Goal: Task Accomplishment & Management: Use online tool/utility

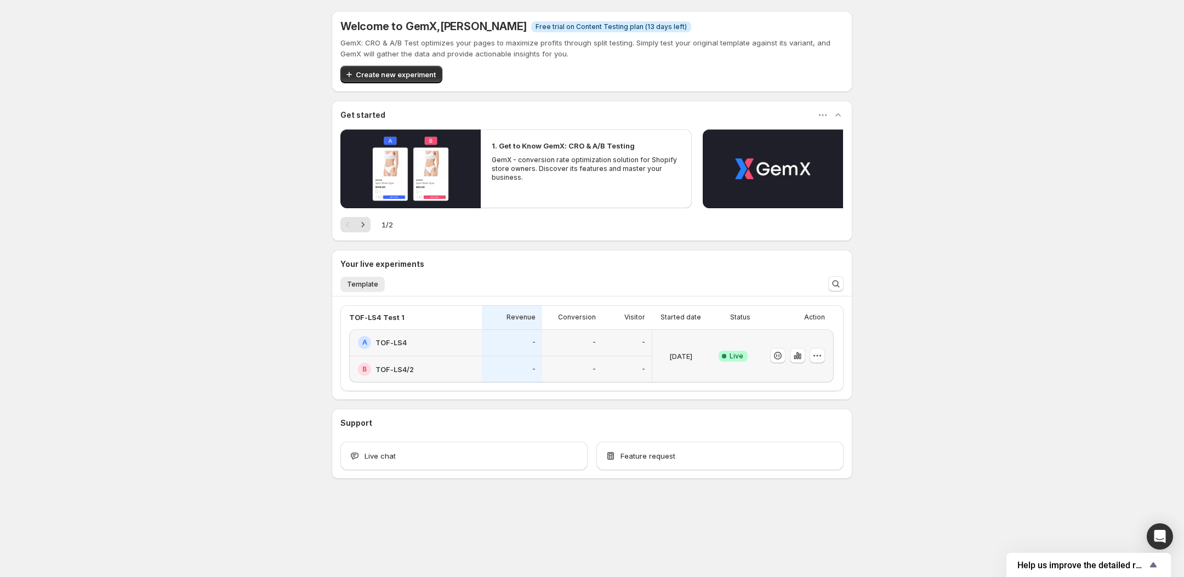
click at [267, 315] on div "Welcome to GemX , Julian Reick Info Free trial on Content Testing plan (13 days…" at bounding box center [592, 269] width 1184 height 538
click at [801, 357] on icon "button" at bounding box center [797, 355] width 11 height 11
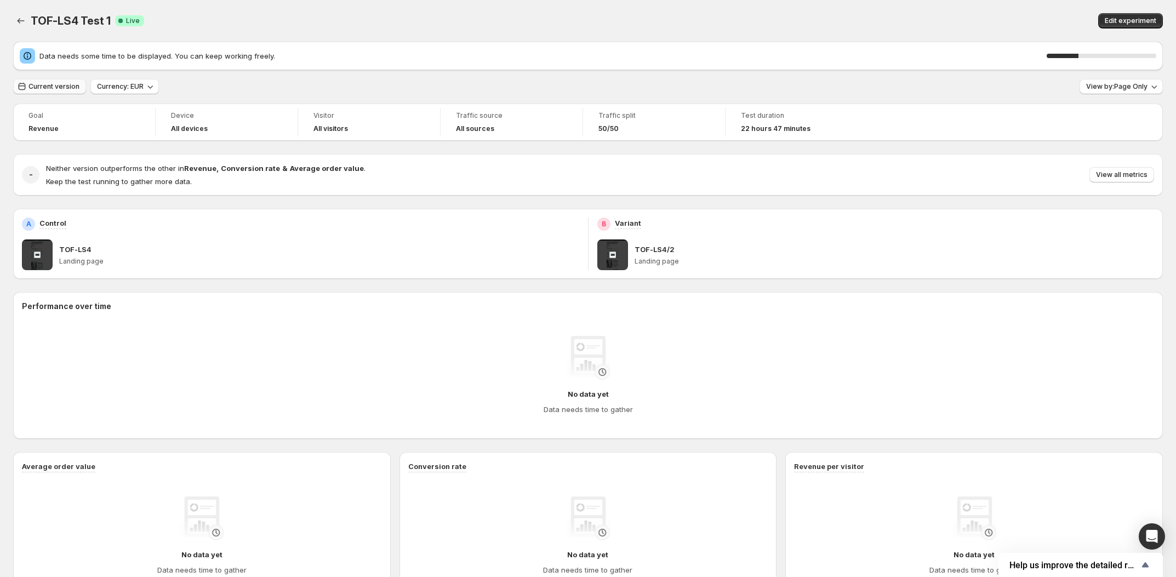
click at [54, 84] on span "Current version" at bounding box center [53, 86] width 51 height 9
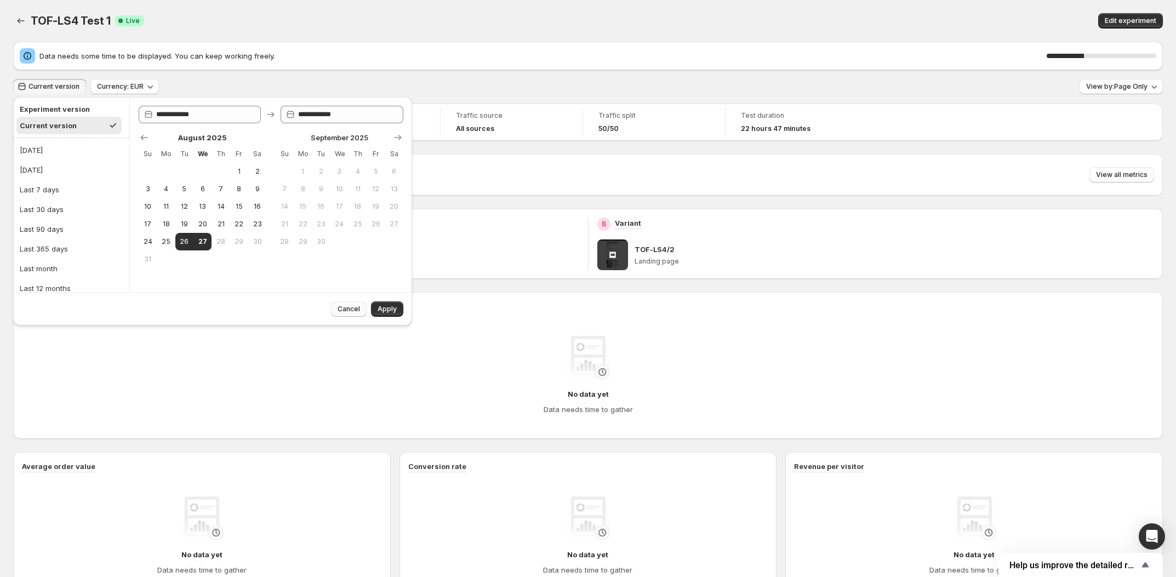
click at [348, 306] on span "Cancel" at bounding box center [349, 309] width 22 height 9
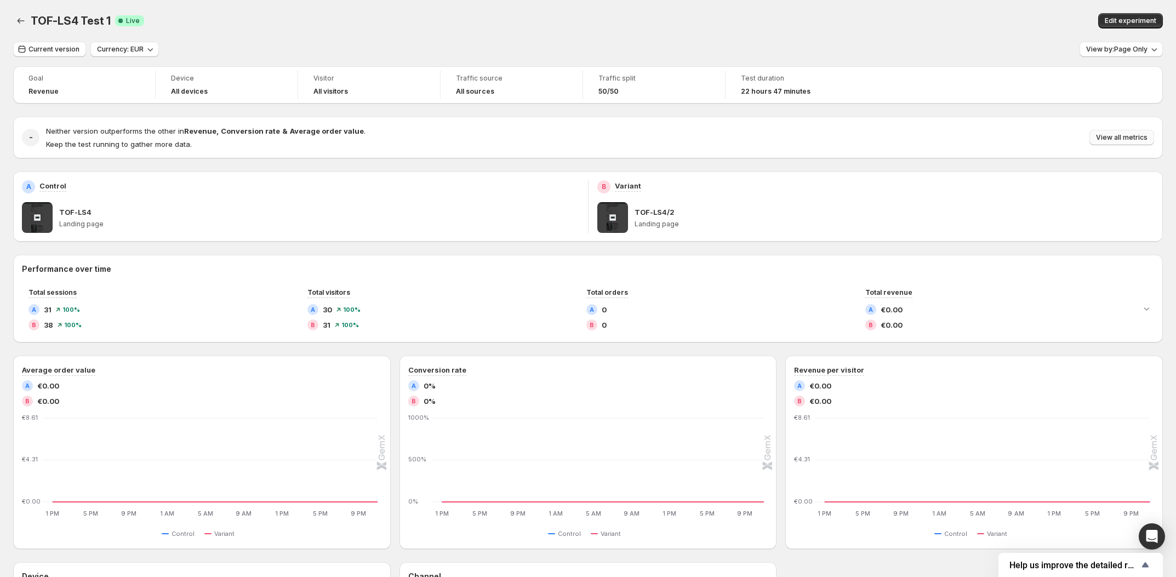
click at [1125, 136] on span "View all metrics" at bounding box center [1122, 137] width 52 height 9
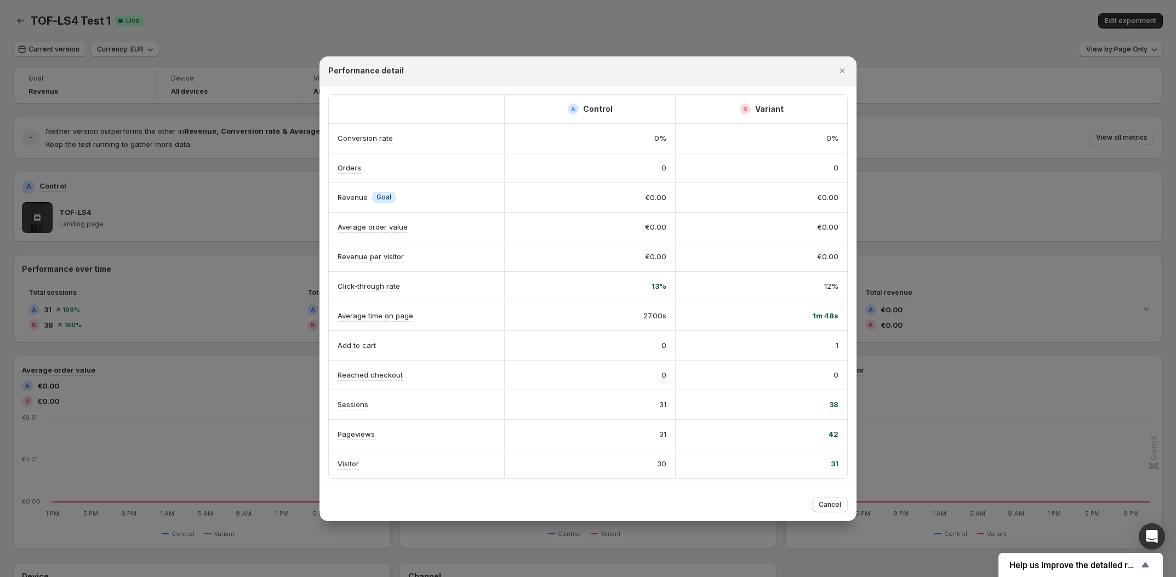
click at [309, 13] on div at bounding box center [588, 288] width 1176 height 577
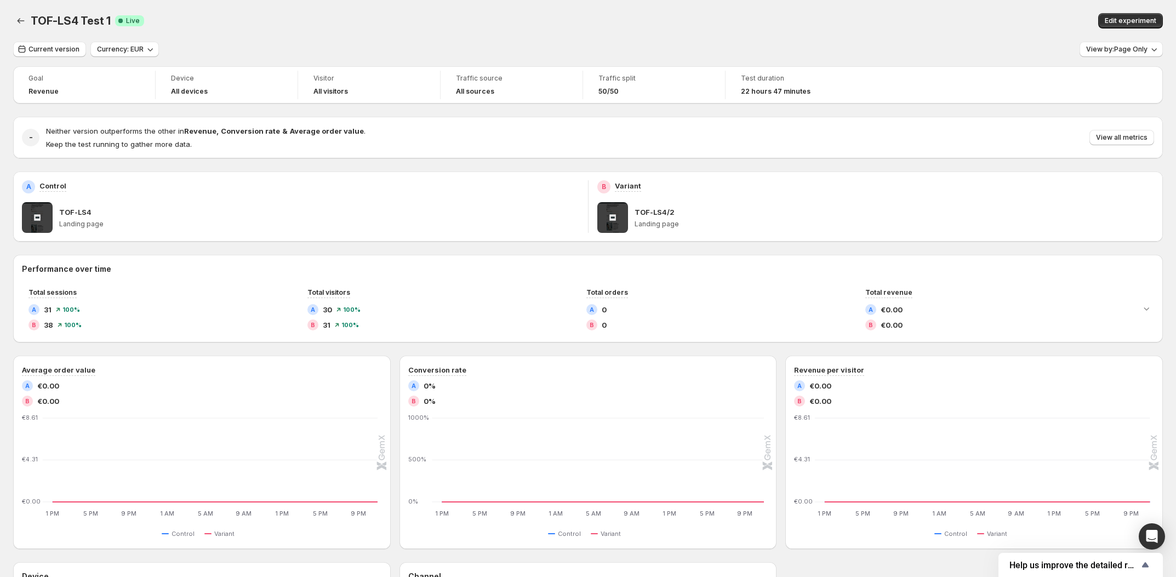
click at [287, 47] on div "Current version Currency: EUR View by: Page Only" at bounding box center [588, 50] width 1150 height 16
